Goal: Find specific page/section: Find specific page/section

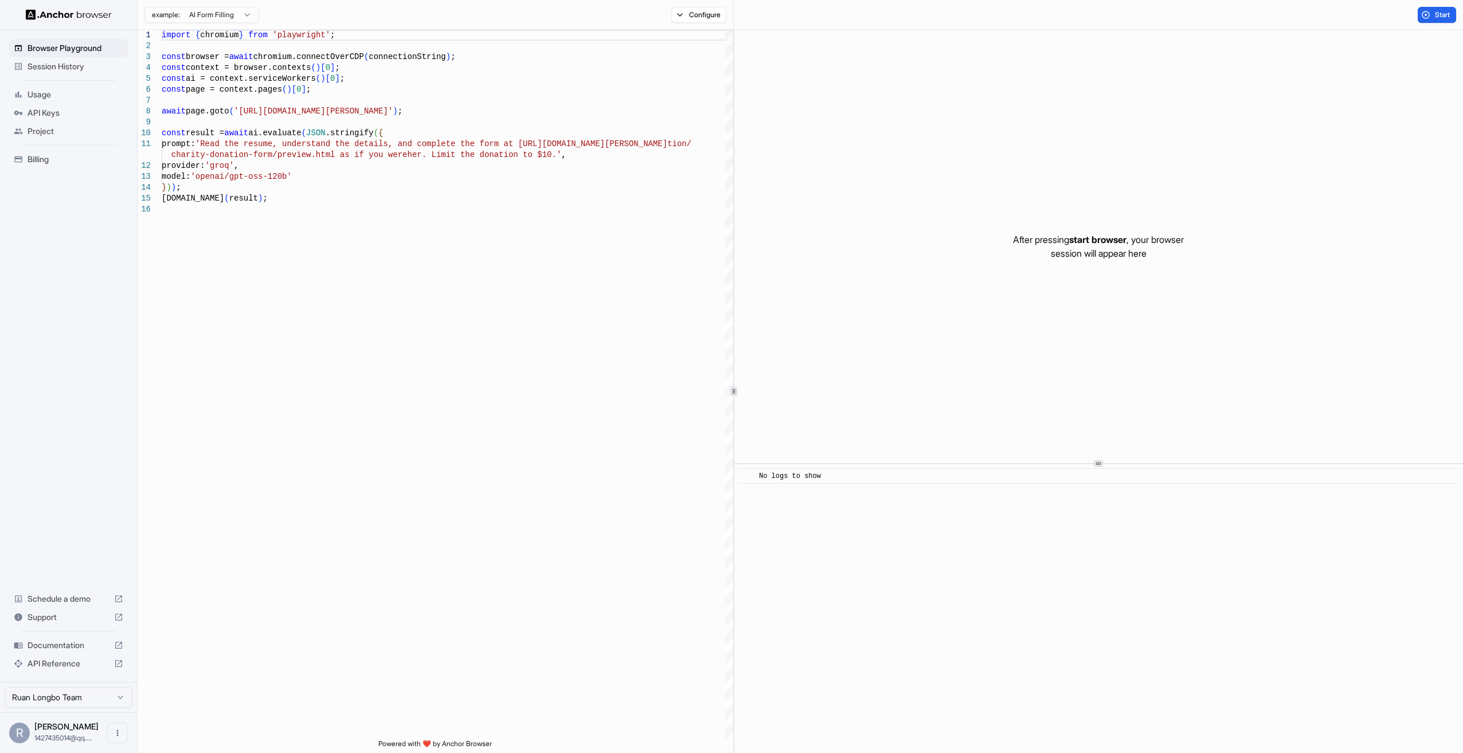
click at [72, 65] on span "Session History" at bounding box center [76, 66] width 96 height 11
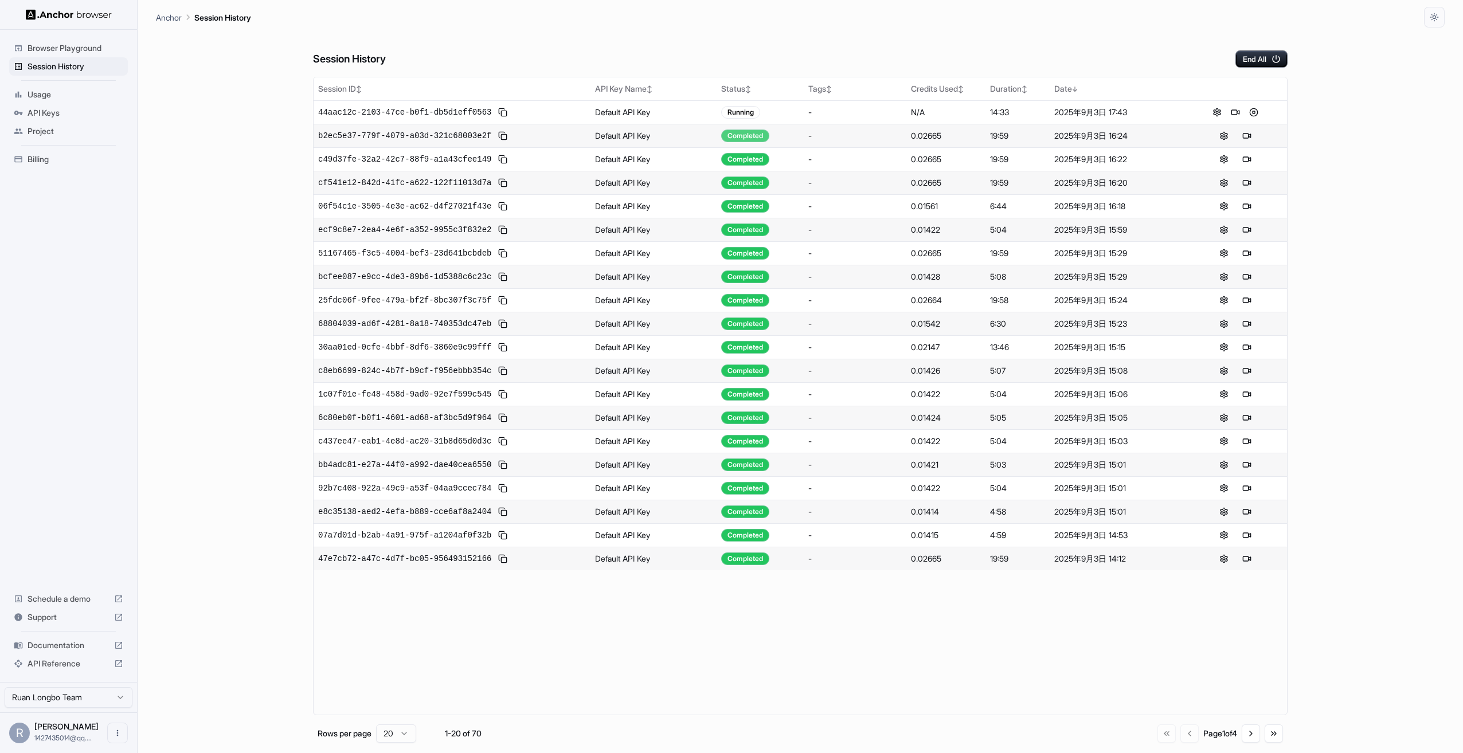
click at [751, 132] on div "Completed" at bounding box center [745, 136] width 48 height 13
click at [756, 122] on td "Completed" at bounding box center [759, 111] width 87 height 23
click at [757, 111] on div "Completed" at bounding box center [745, 112] width 48 height 13
click at [757, 146] on td "Completed" at bounding box center [759, 135] width 87 height 23
click at [762, 130] on div "Completed" at bounding box center [745, 136] width 48 height 13
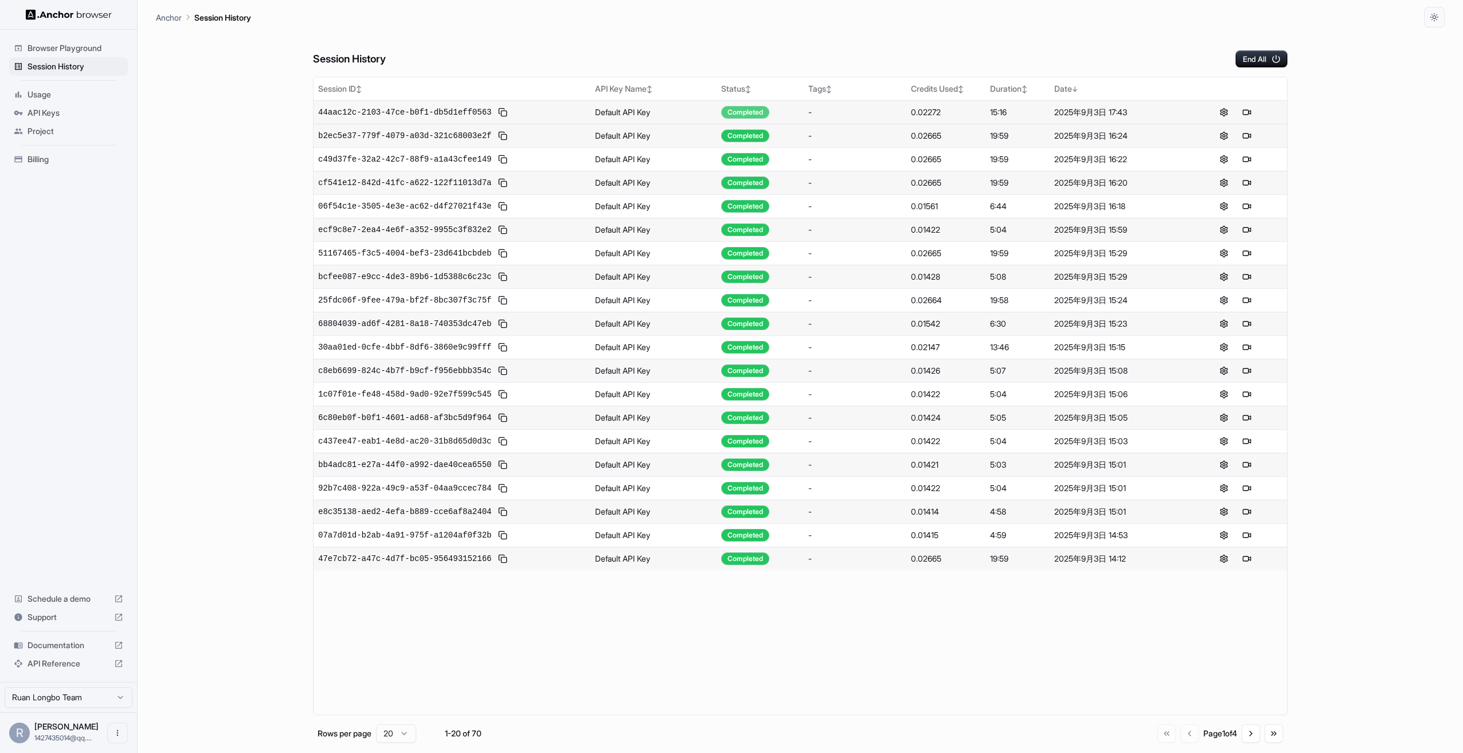
click at [743, 110] on div "Completed" at bounding box center [745, 112] width 48 height 13
click at [748, 132] on div "Completed" at bounding box center [745, 136] width 48 height 13
click at [751, 156] on div "Completed" at bounding box center [745, 159] width 48 height 13
